Goal: Obtain resource: Obtain resource

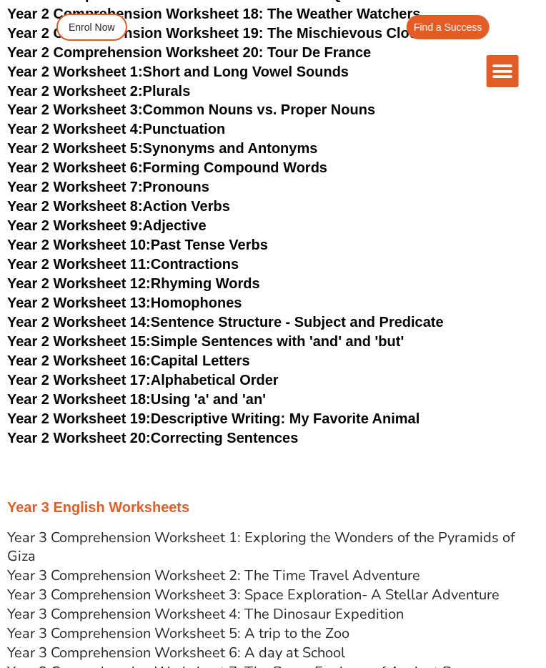
scroll to position [2975, 0]
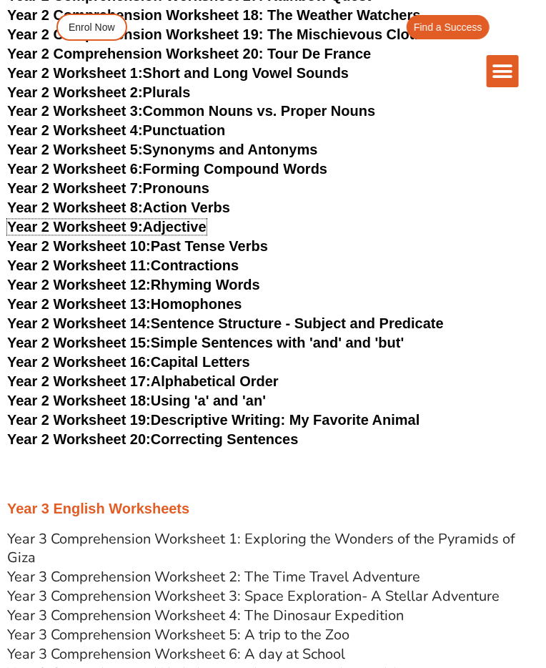
click at [184, 219] on link "Year 2 Worksheet 9: Adjective" at bounding box center [106, 227] width 199 height 16
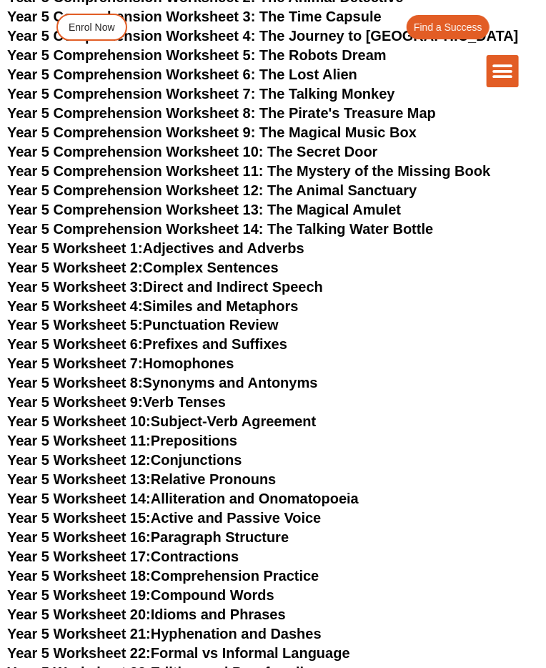
scroll to position [5208, 0]
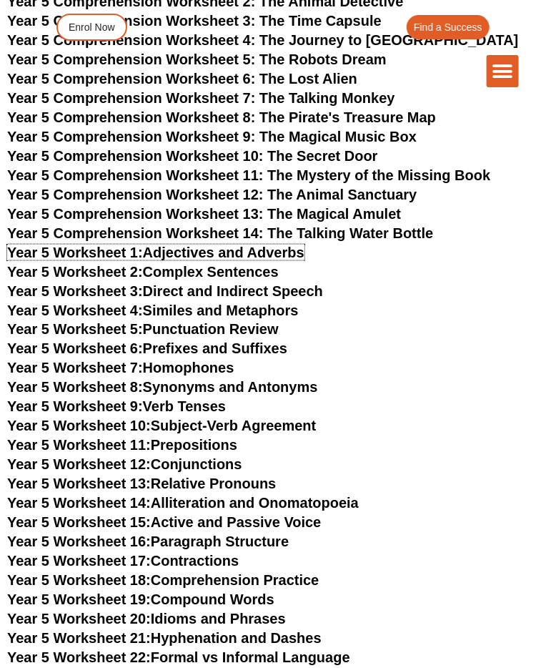
click at [277, 244] on link "Year 5 Worksheet 1: Adjectives and Adverbs" at bounding box center [155, 252] width 297 height 16
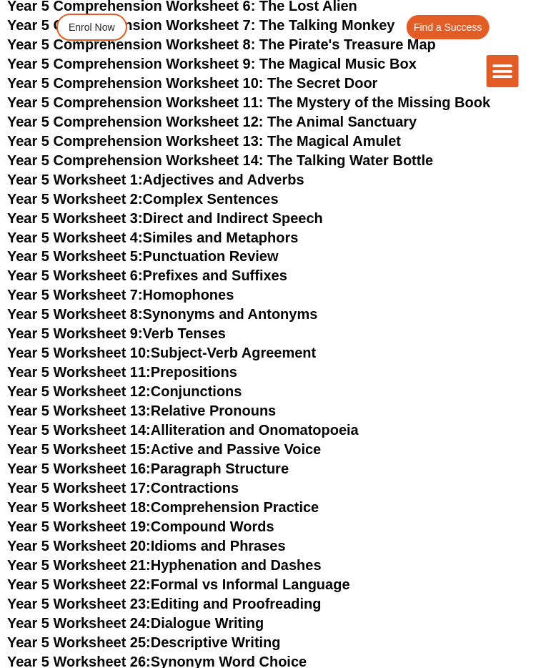
scroll to position [5266, 0]
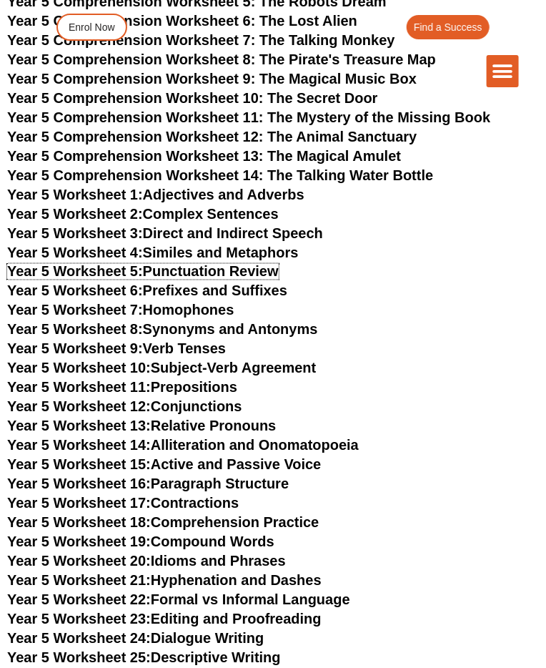
click at [238, 264] on link "Year 5 Worksheet 5: Punctuation Review" at bounding box center [143, 272] width 272 height 16
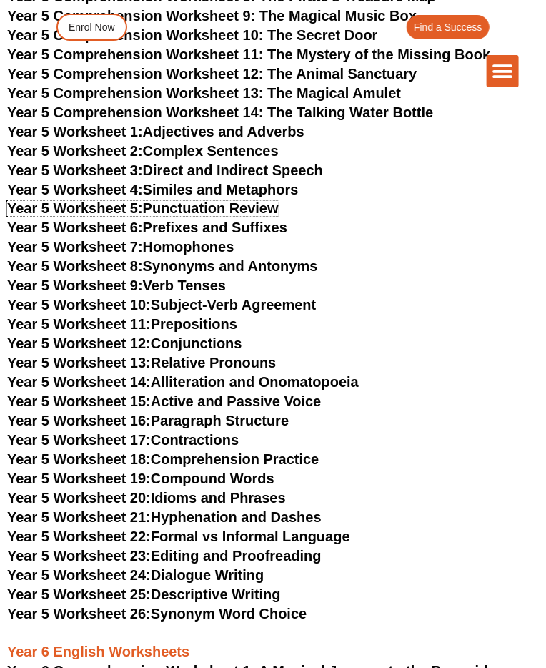
scroll to position [5330, 0]
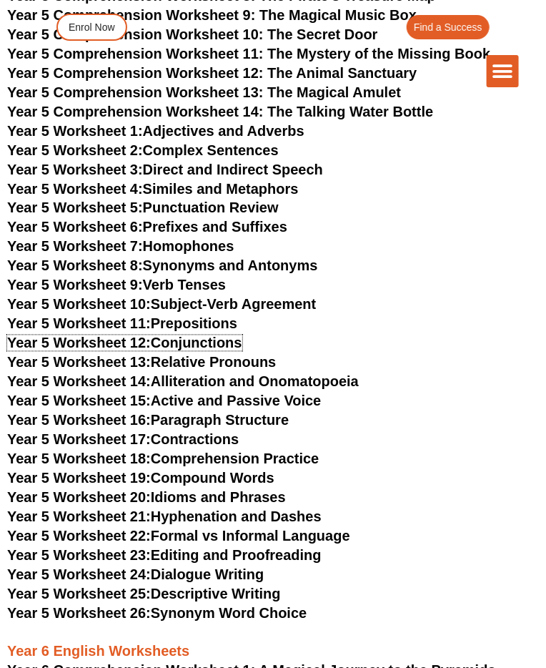
click at [209, 335] on link "Year 5 Worksheet 12: Conjunctions" at bounding box center [124, 343] width 235 height 16
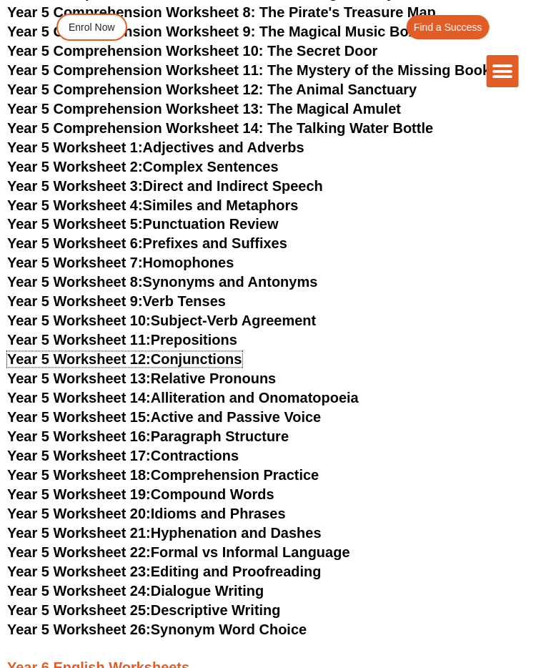
scroll to position [5311, 0]
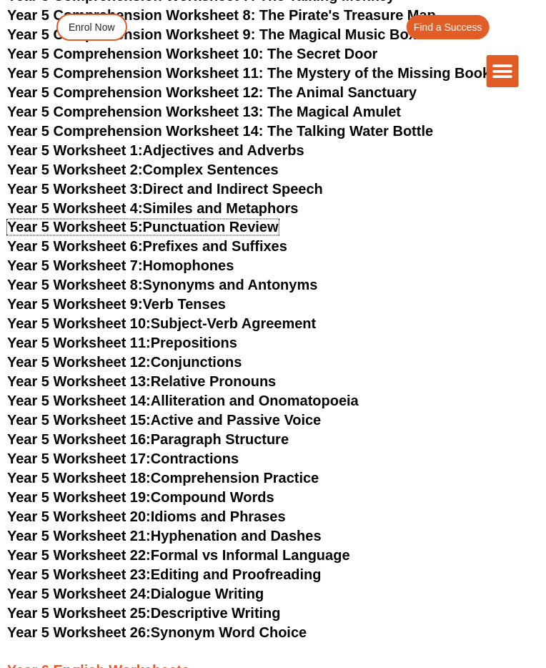
click at [246, 219] on link "Year 5 Worksheet 5: Punctuation Review" at bounding box center [143, 227] width 272 height 16
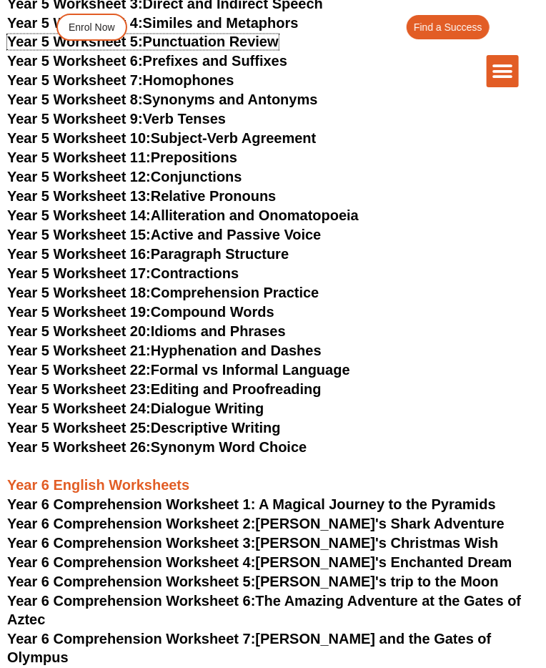
scroll to position [5497, 0]
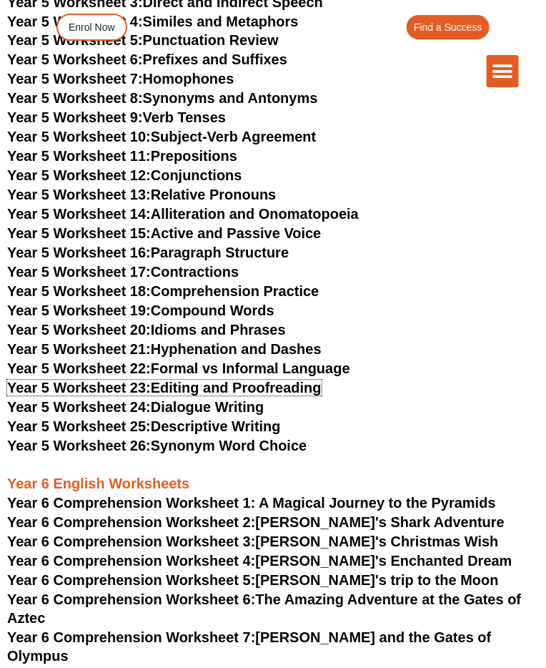
click at [282, 380] on link "Year 5 Worksheet 23: Editing and Proofreading" at bounding box center [164, 388] width 315 height 16
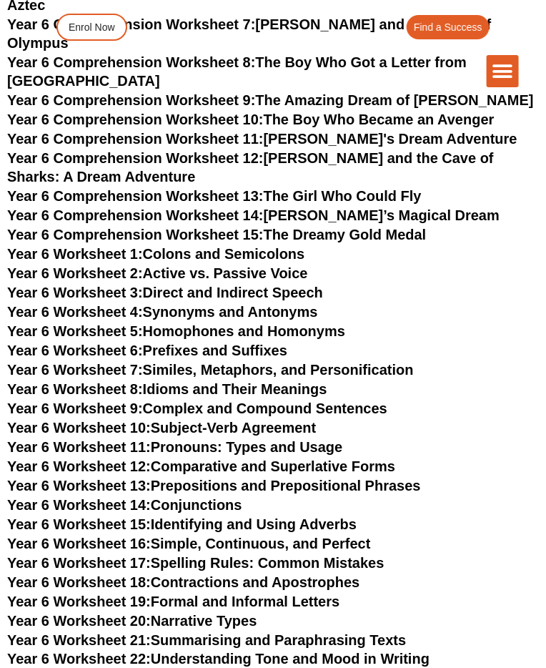
scroll to position [6126, 0]
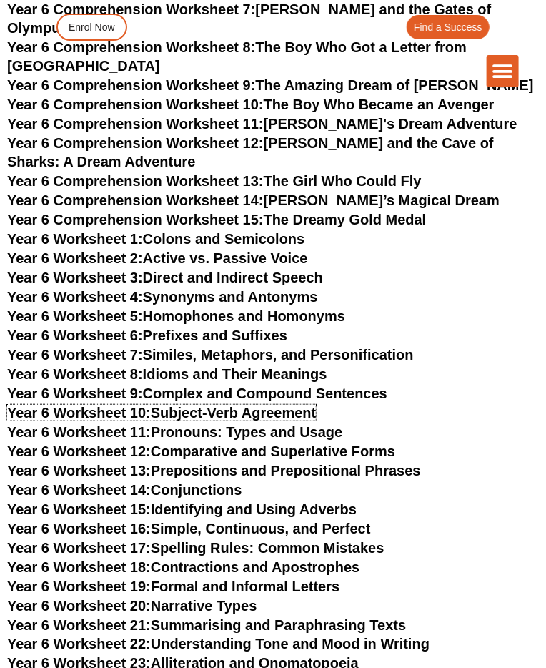
click at [298, 405] on link "Year 6 Worksheet 10: Subject-Verb Agreement" at bounding box center [161, 413] width 309 height 16
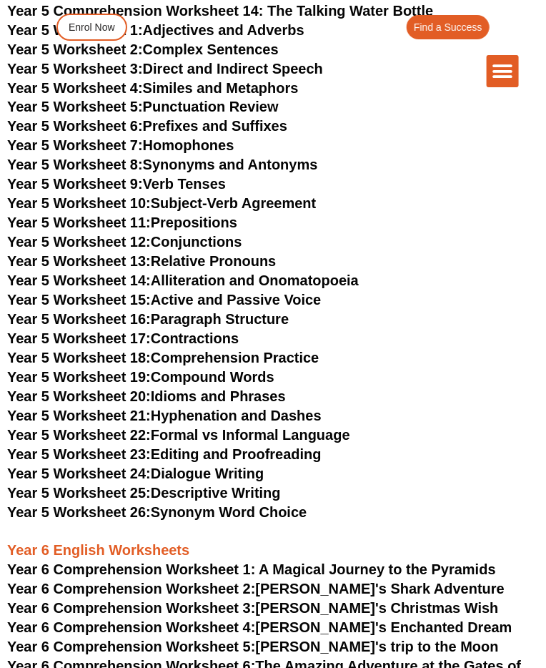
scroll to position [5433, 0]
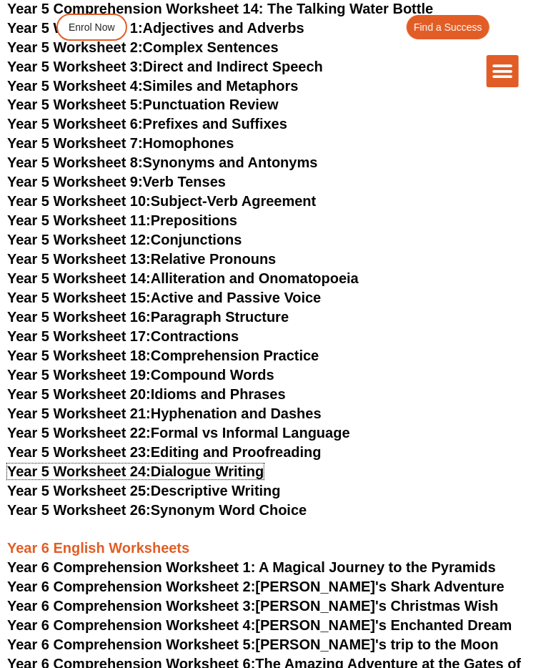
click at [246, 464] on link "Year 5 Worksheet 24: Dialogue Writing" at bounding box center [135, 472] width 257 height 16
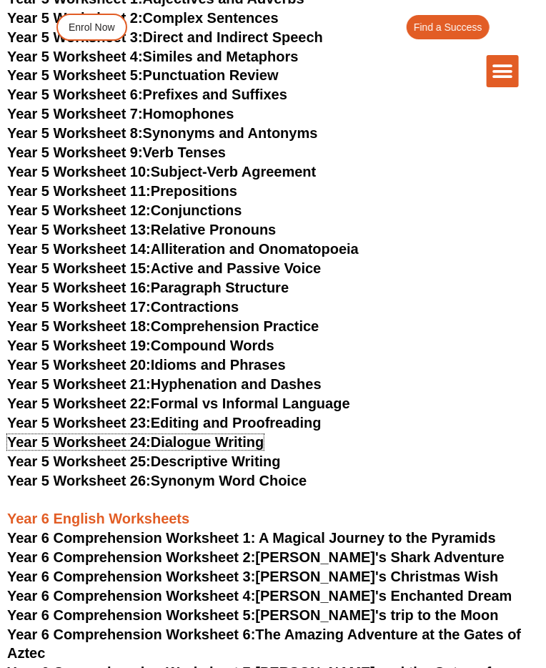
scroll to position [5479, 0]
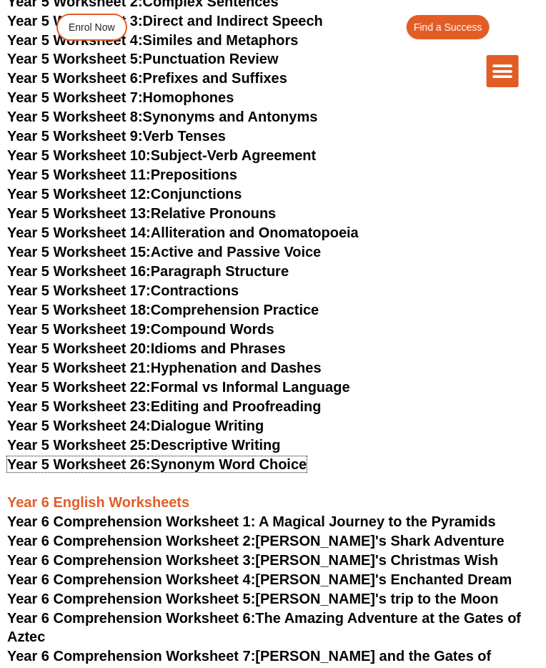
click at [270, 457] on link "Year 5 Worksheet 26: Synonym Word Choice" at bounding box center [157, 465] width 300 height 16
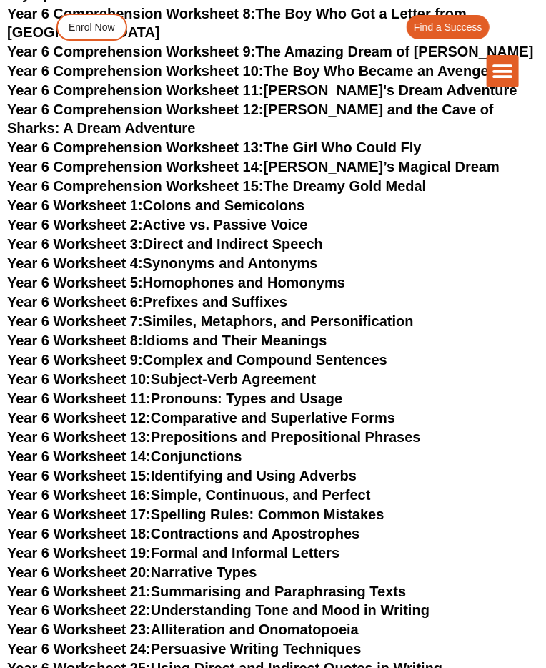
scroll to position [6174, 0]
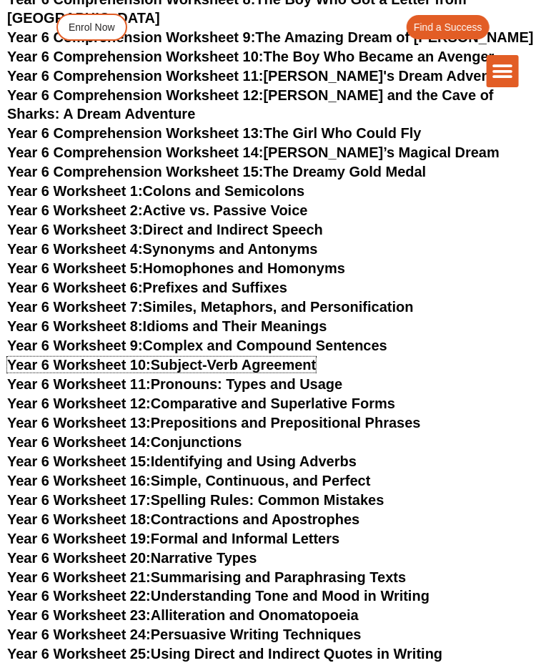
click at [295, 357] on link "Year 6 Worksheet 10: Subject-Verb Agreement" at bounding box center [161, 365] width 309 height 16
